Goal: Task Accomplishment & Management: Manage account settings

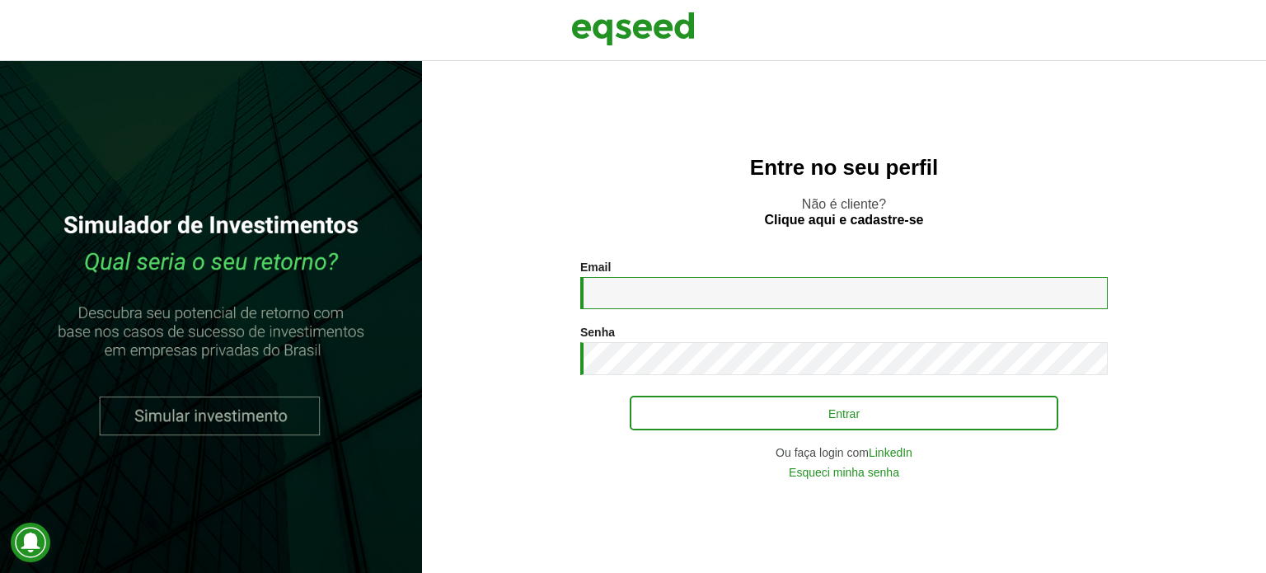
type input "**********"
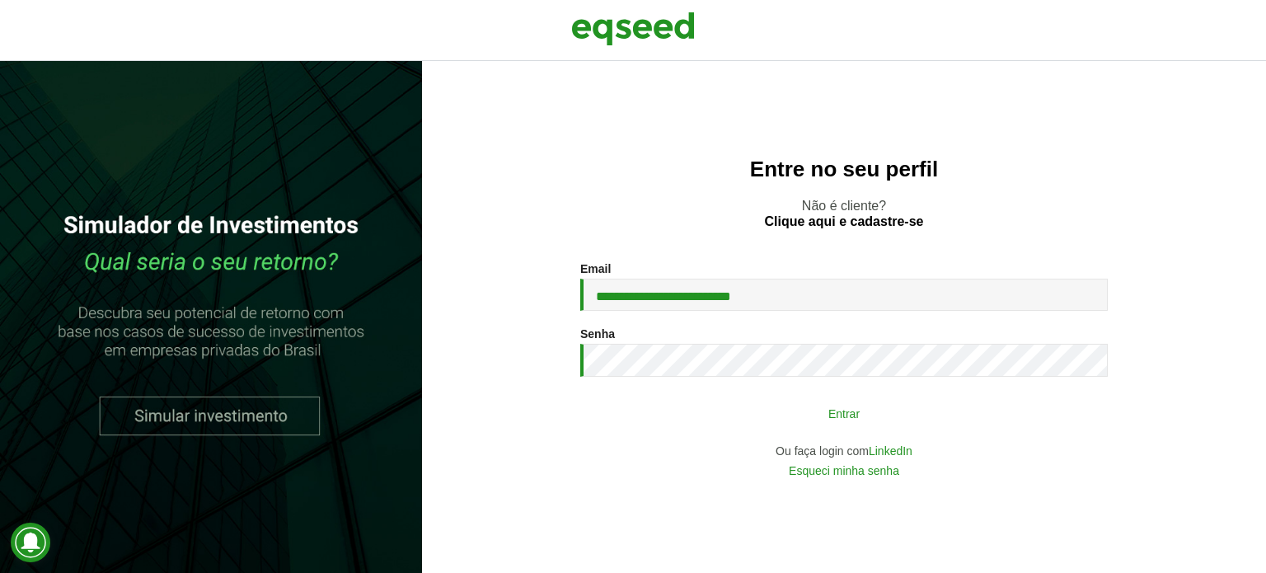
click at [804, 411] on button "Entrar" at bounding box center [844, 412] width 429 height 31
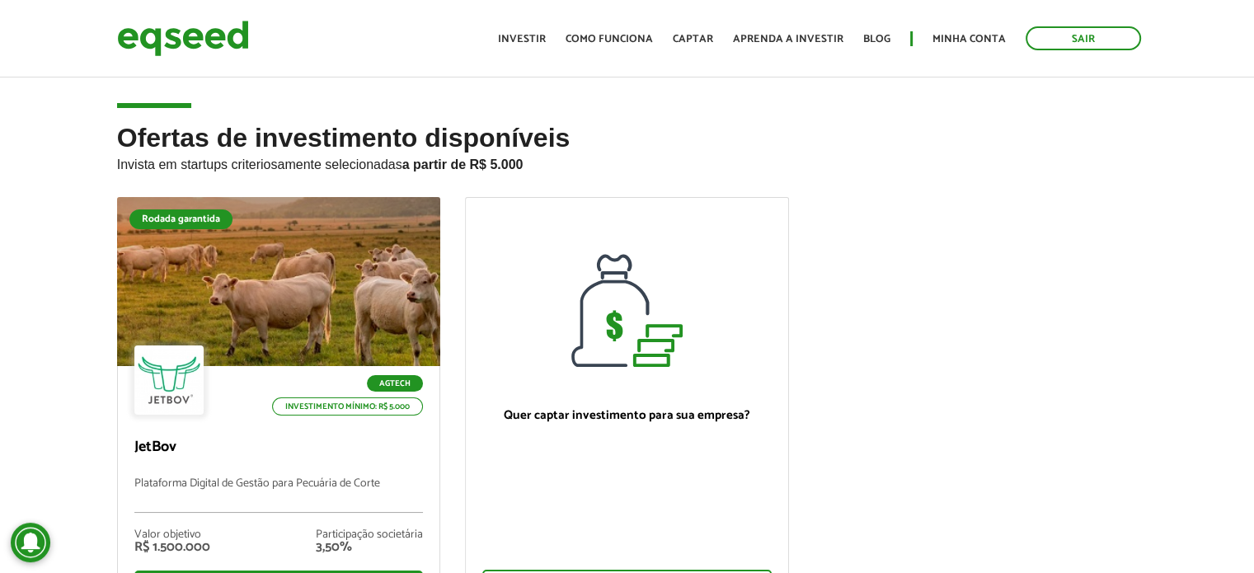
click at [1017, 243] on ul "Rodada garantida Agtech Investimento mínimo: R$ 5.000 JetBov Plataforma Digital…" at bounding box center [627, 421] width 1045 height 448
click at [953, 39] on link "Minha conta" at bounding box center [968, 39] width 73 height 11
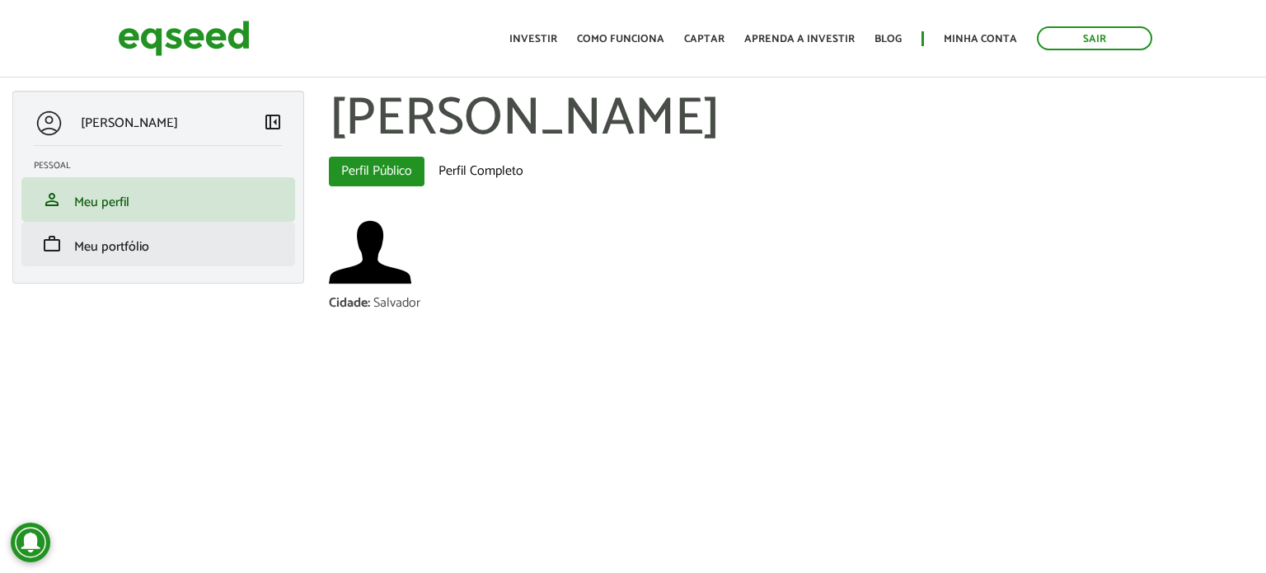
click at [151, 253] on li "work Meu portfólio" at bounding box center [158, 244] width 274 height 45
click at [100, 241] on span "Meu portfólio" at bounding box center [111, 247] width 75 height 22
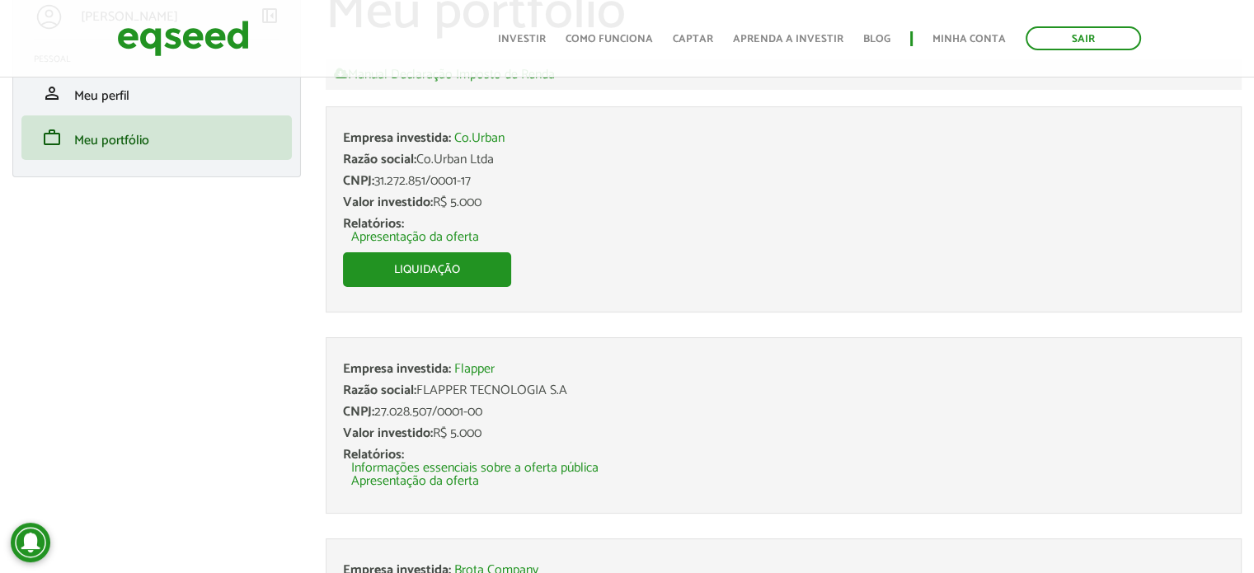
scroll to position [108, 0]
click at [425, 270] on link "Liquidação" at bounding box center [427, 268] width 168 height 35
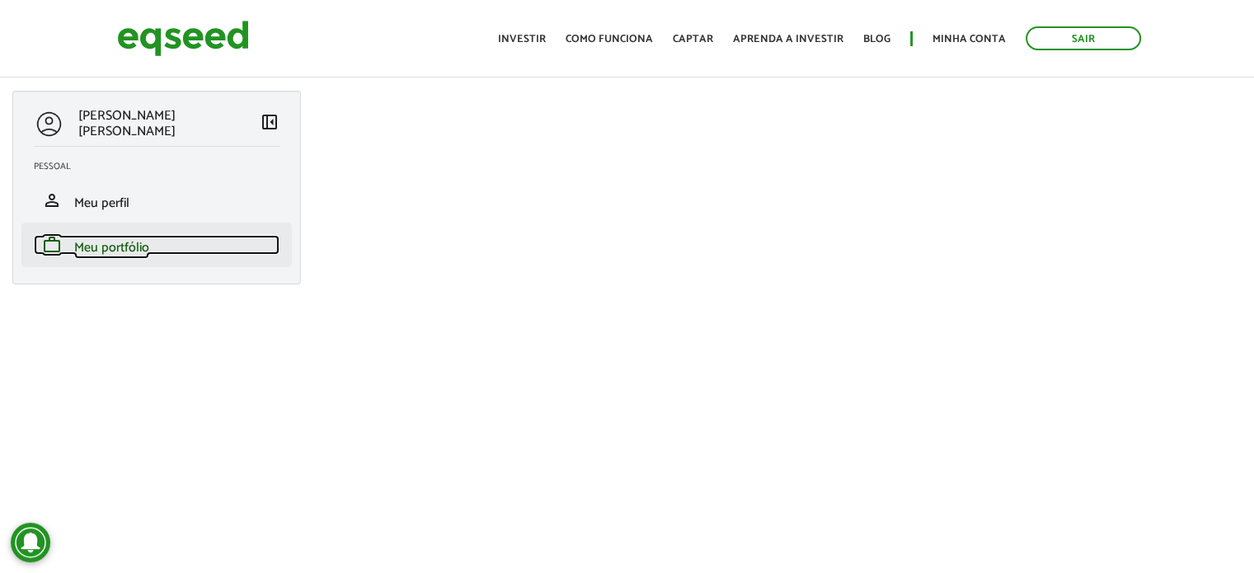
click at [74, 245] on span "Meu portfólio" at bounding box center [111, 248] width 75 height 22
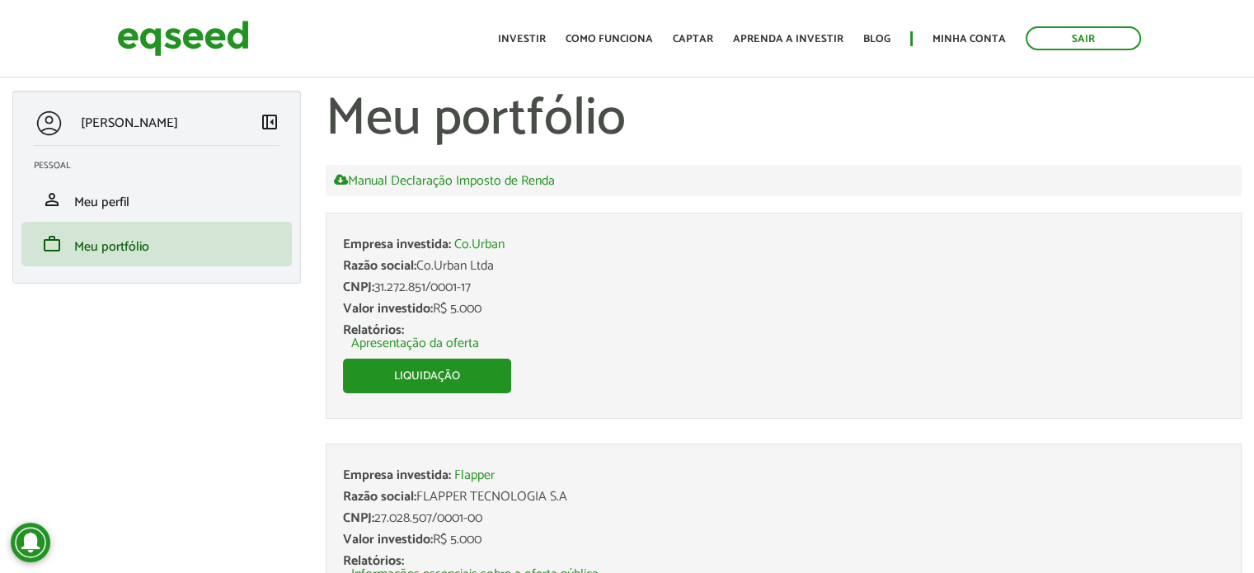
drag, startPoint x: 79, startPoint y: 105, endPoint x: 234, endPoint y: 117, distance: 155.5
click at [234, 117] on div "Marcelo de Araújo Menezes left_panel_close Pessoal person Meu perfil finance_mo…" at bounding box center [156, 187] width 289 height 193
copy p "[PERSON_NAME]"
click at [403, 373] on link "Liquidação" at bounding box center [427, 376] width 168 height 35
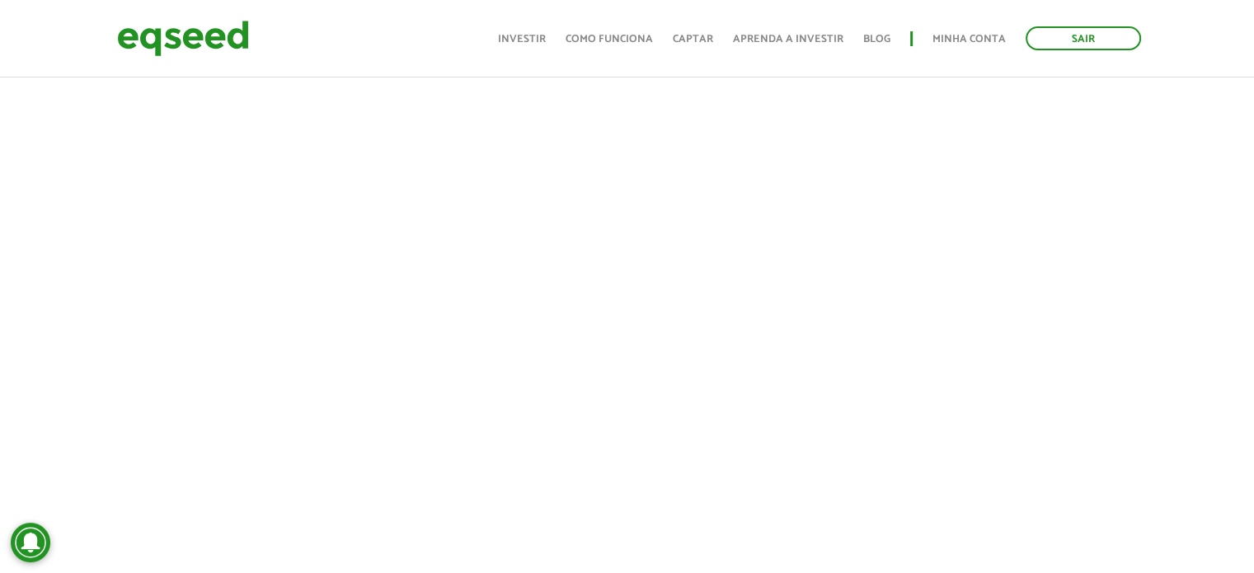
scroll to position [528, 0]
